Goal: Task Accomplishment & Management: Complete application form

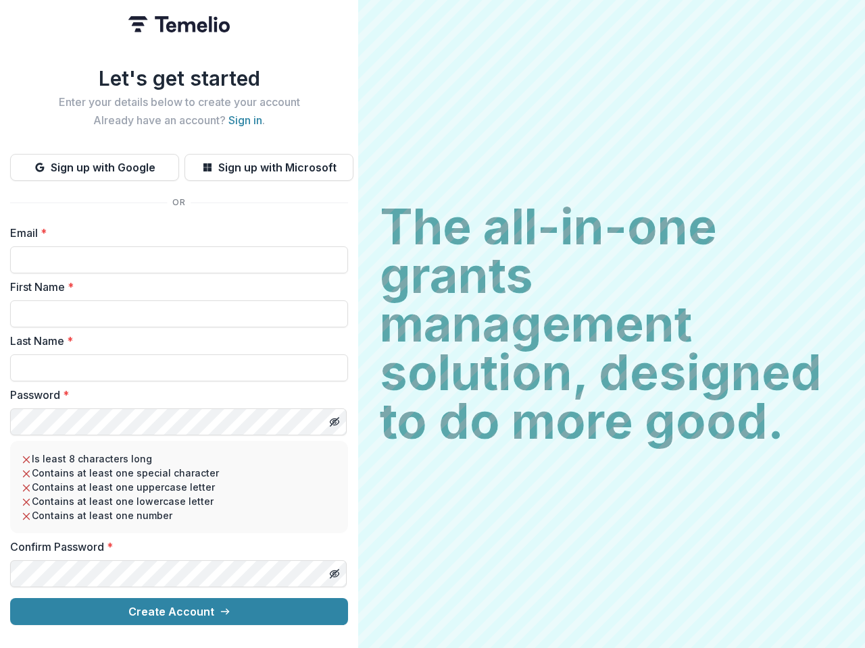
click at [432, 324] on h2 "The all-in-one grants management solution, designed to do more good." at bounding box center [611, 324] width 463 height 243
click at [95, 162] on button "Sign up with Google" at bounding box center [94, 167] width 169 height 27
click at [268, 162] on button "Sign up with Microsoft" at bounding box center [268, 167] width 169 height 27
click at [334, 418] on line "Toggle password visibility" at bounding box center [334, 422] width 8 height 8
click at [334, 570] on line "Toggle password visibility" at bounding box center [334, 574] width 8 height 8
